Goal: Information Seeking & Learning: Learn about a topic

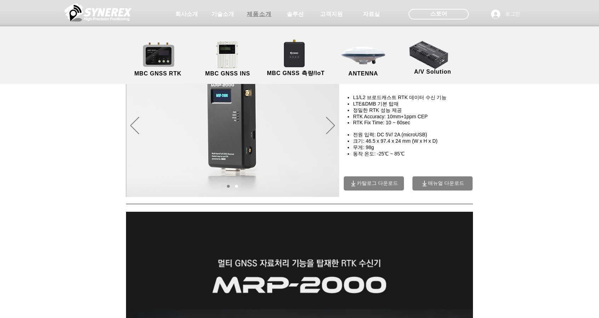
click at [257, 17] on span "제품소개" at bounding box center [259, 14] width 25 height 7
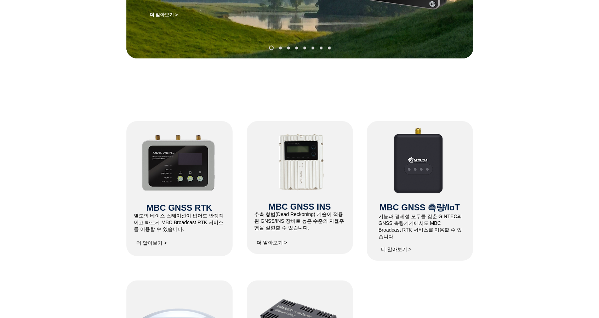
scroll to position [233, 0]
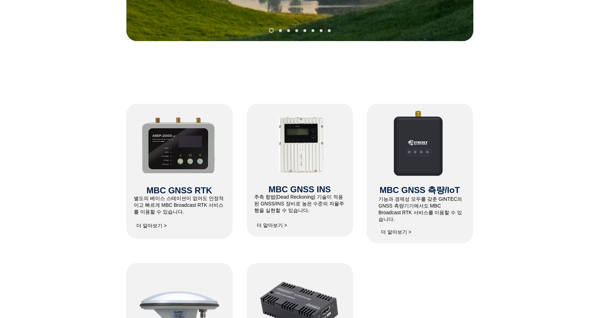
click at [190, 179] on div at bounding box center [179, 171] width 106 height 135
click at [161, 228] on span "더 알아보기 >" at bounding box center [151, 226] width 30 height 6
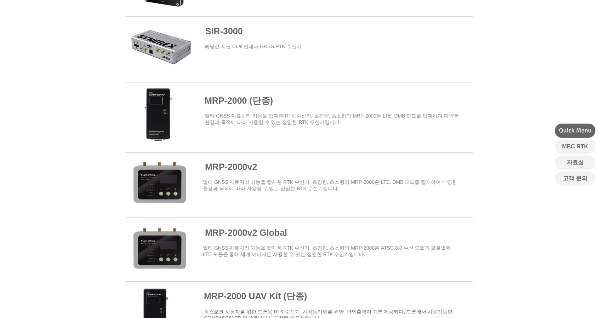
scroll to position [475, 0]
click at [237, 170] on span at bounding box center [299, 184] width 347 height 62
